Goal: Communication & Community: Answer question/provide support

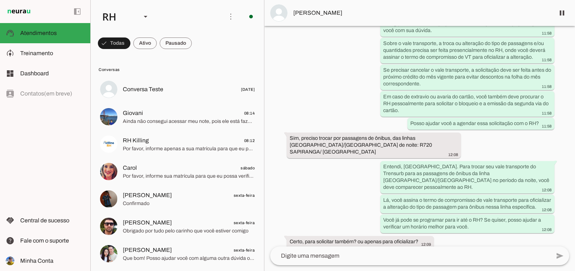
scroll to position [650, 0]
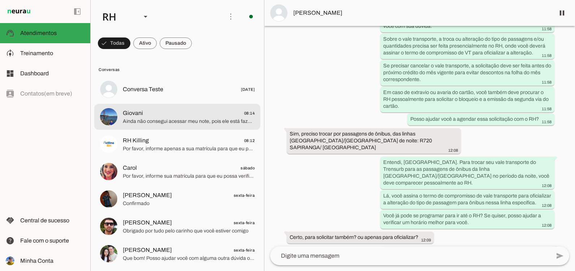
click at [192, 121] on span "Ainda não consegui acessar meu note, pois ele está fazendo uma atualização" at bounding box center [189, 121] width 132 height 7
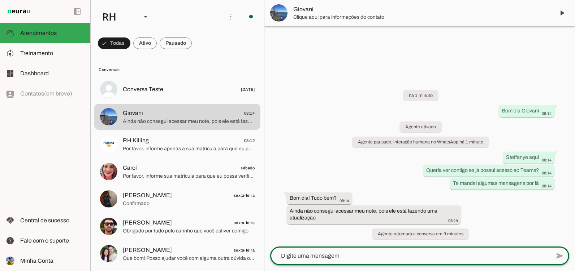
click at [363, 257] on textarea at bounding box center [410, 256] width 280 height 9
type textarea "a ok"
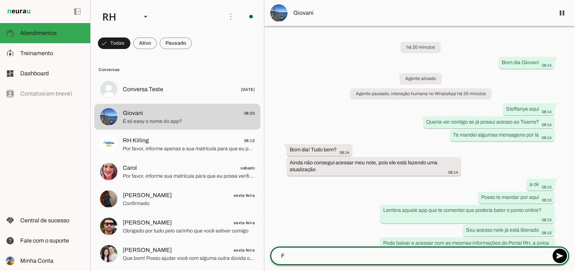
type textarea "F"
type md-outlined-text-field "F"
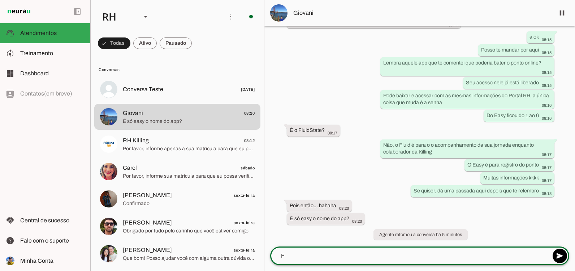
scroll to position [148, 0]
click at [321, 258] on textarea "F" at bounding box center [410, 256] width 280 height 9
type textarea "é EasyMob"
